Goal: Find specific page/section: Find specific page/section

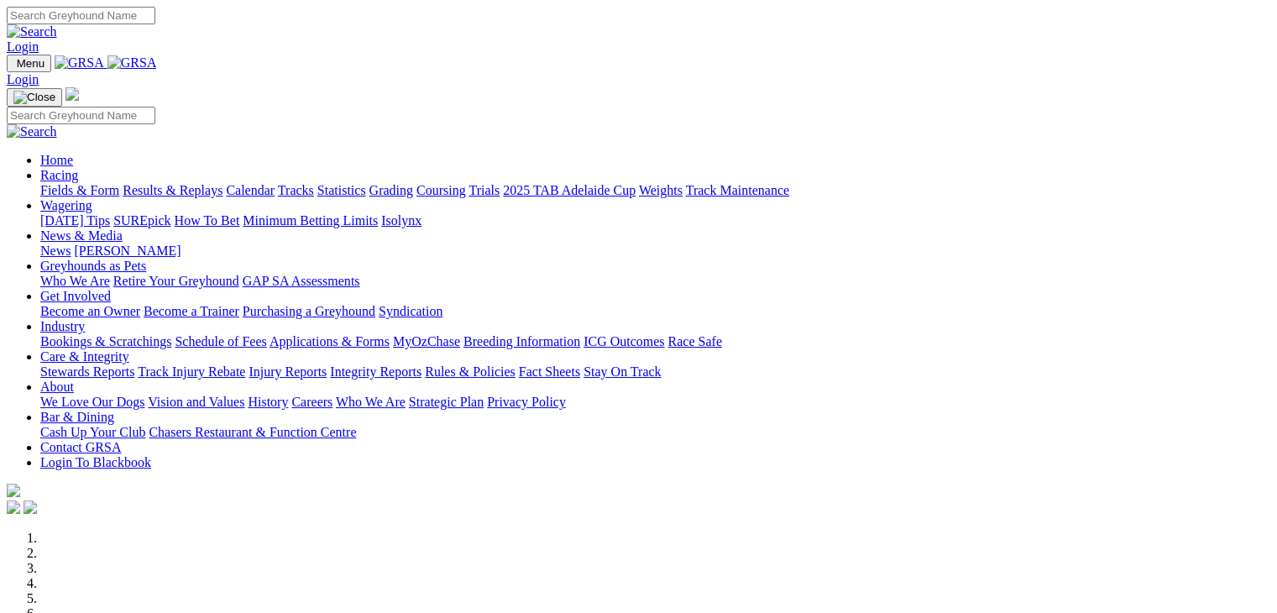
click at [92, 198] on link "Wagering" at bounding box center [66, 205] width 52 height 14
click at [170, 213] on link "SUREpick" at bounding box center [141, 220] width 57 height 14
